Goal: Information Seeking & Learning: Learn about a topic

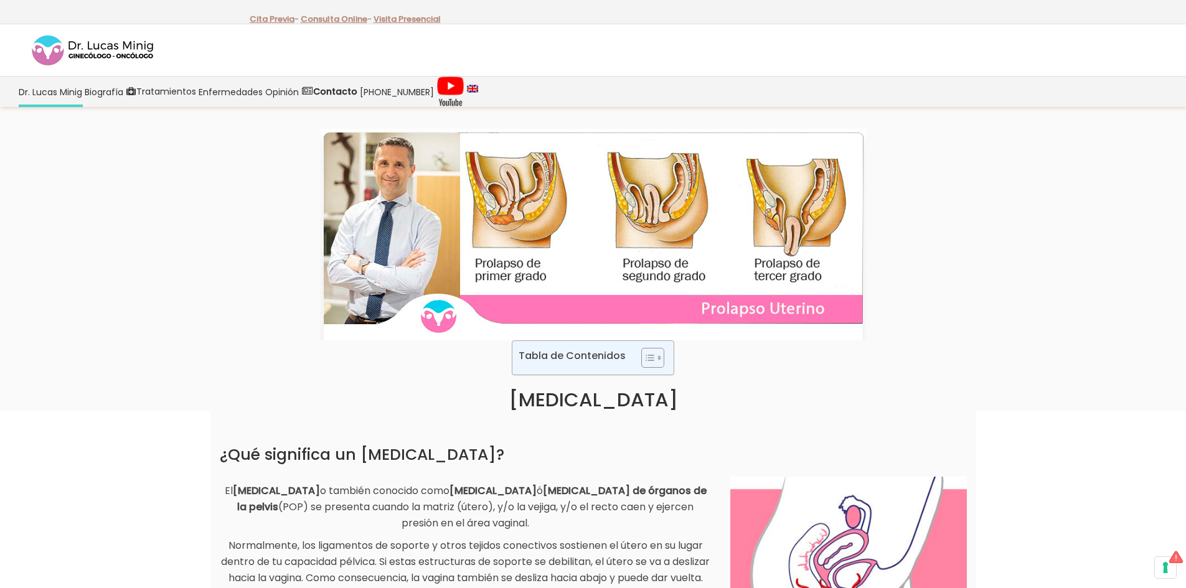
click at [515, 213] on img at bounding box center [593, 235] width 546 height 212
click at [480, 220] on img at bounding box center [593, 235] width 546 height 212
click at [515, 218] on img at bounding box center [593, 235] width 546 height 212
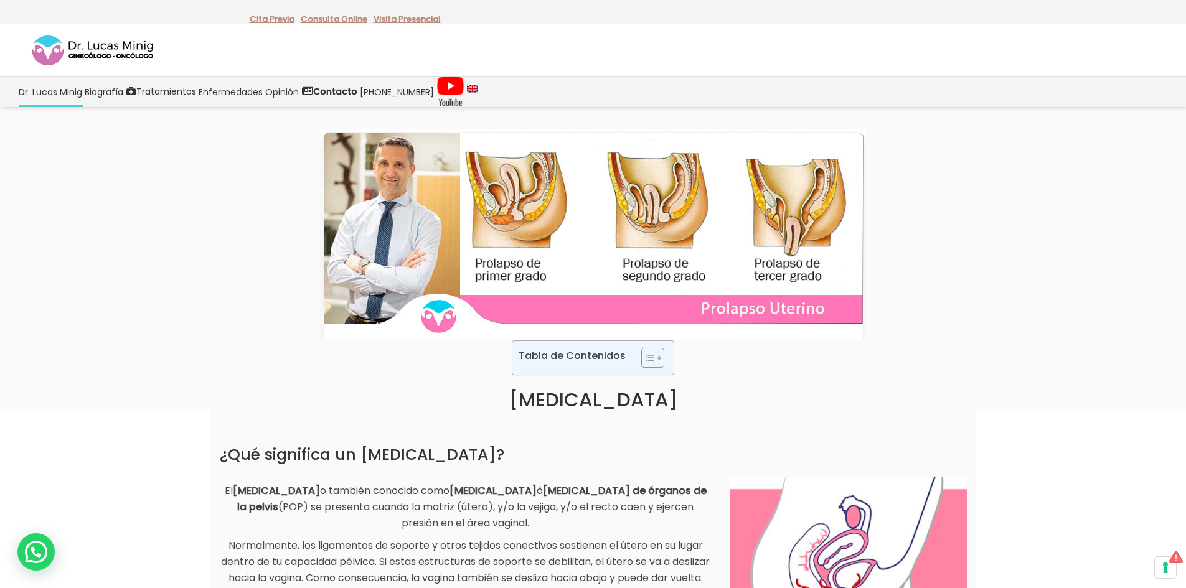
click at [523, 237] on img at bounding box center [593, 235] width 546 height 212
click at [522, 278] on img at bounding box center [593, 235] width 546 height 212
click at [651, 354] on icon "Toggle Table of Content" at bounding box center [650, 358] width 12 height 12
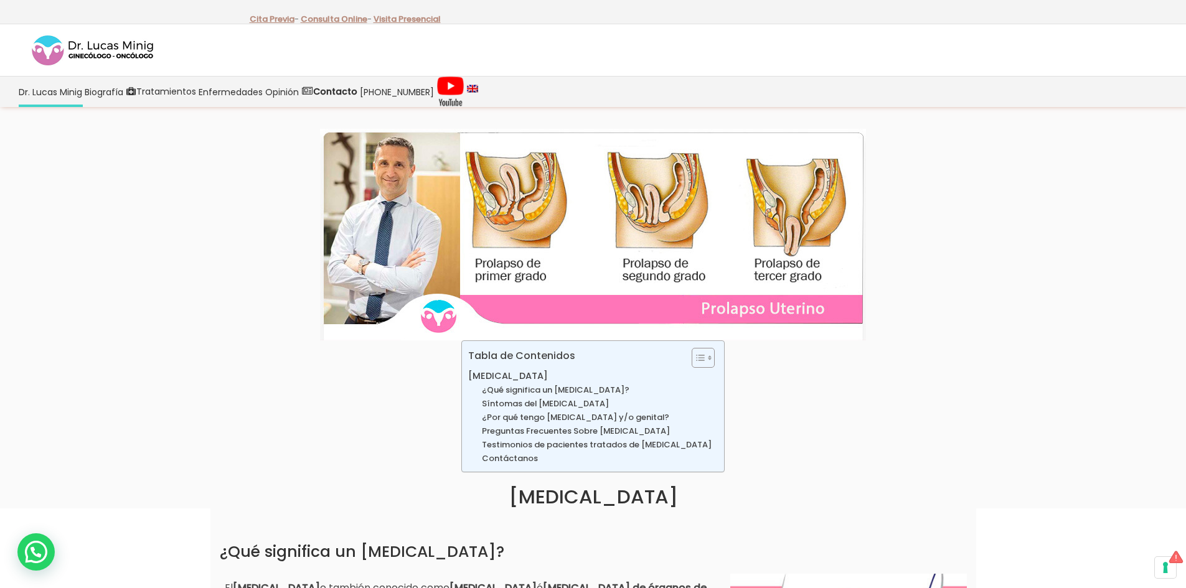
click at [524, 214] on img at bounding box center [593, 235] width 546 height 212
drag, startPoint x: 524, startPoint y: 214, endPoint x: 413, endPoint y: 373, distance: 193.6
click at [413, 373] on div "Tabla de Contenidos Toggle [MEDICAL_DATA] ¿Qué significa un [MEDICAL_DATA]? Sín…" at bounding box center [593, 424] width 1186 height 168
click at [726, 311] on img at bounding box center [593, 235] width 546 height 212
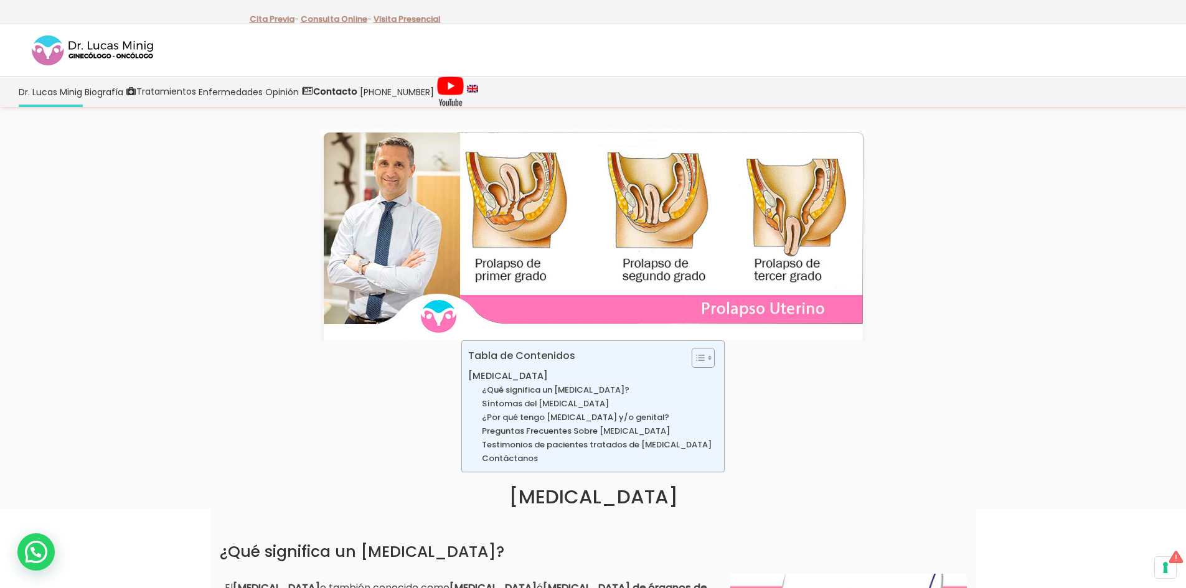
click at [235, 223] on div at bounding box center [593, 235] width 1186 height 212
